Goal: Navigation & Orientation: Understand site structure

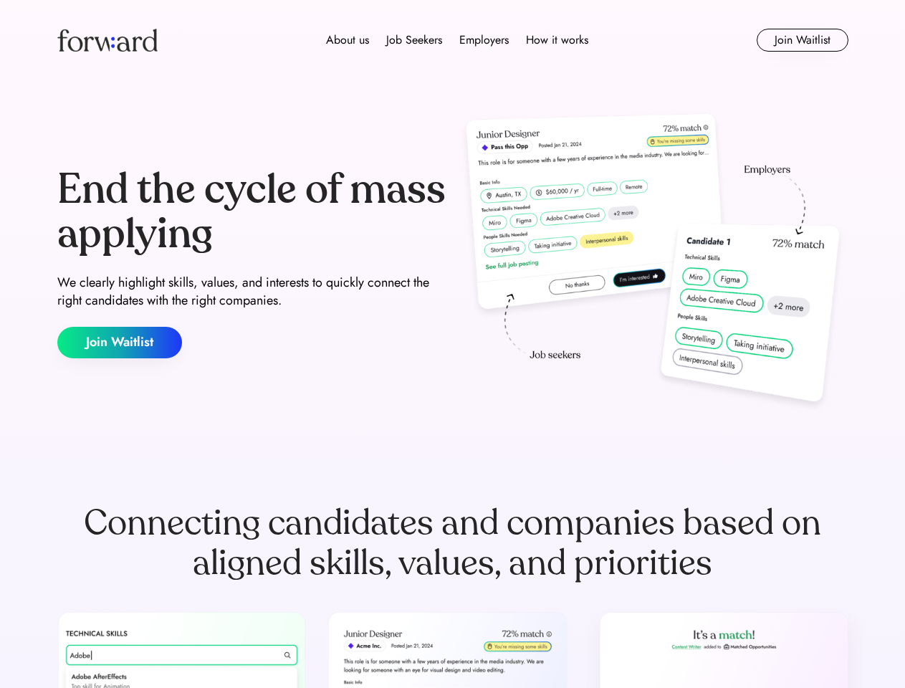
click at [452, 344] on div "End the cycle of mass applying We clearly highlight skills, values, and interes…" at bounding box center [452, 263] width 791 height 308
click at [453, 40] on div "About us Job Seekers Employers How it works" at bounding box center [457, 40] width 564 height 17
click at [107, 40] on img at bounding box center [107, 40] width 100 height 23
click at [457, 40] on div "About us Job Seekers Employers How it works" at bounding box center [457, 40] width 564 height 17
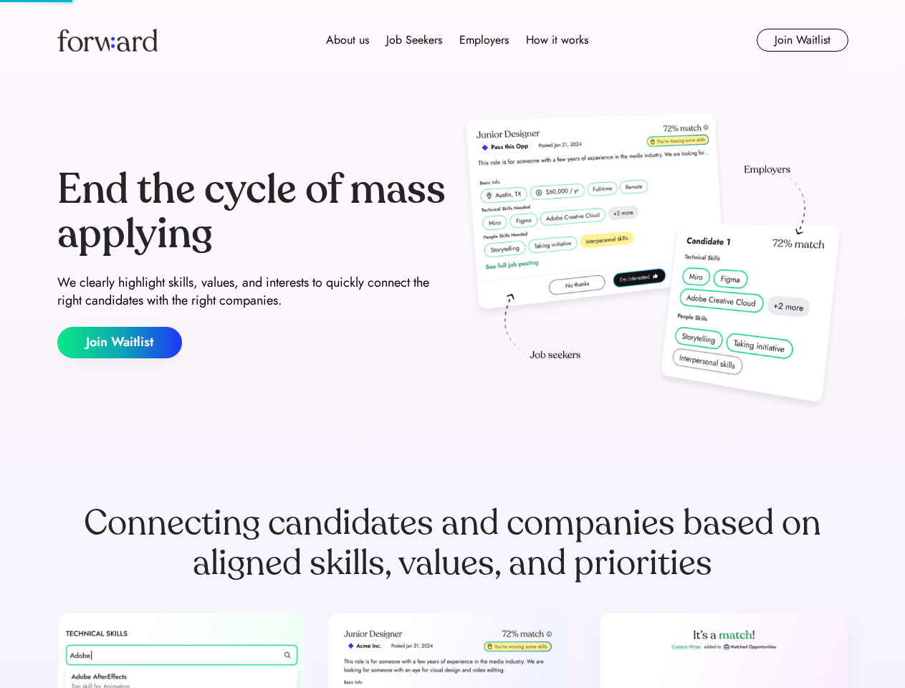
click at [347, 40] on div "About us" at bounding box center [347, 40] width 43 height 17
click at [414, 40] on div "Job Seekers" at bounding box center [414, 40] width 56 height 17
click at [484, 40] on div "Employers" at bounding box center [483, 40] width 49 height 17
click at [556, 40] on div "How it works" at bounding box center [557, 40] width 62 height 17
click at [802, 40] on button "Join Waitlist" at bounding box center [802, 40] width 92 height 23
